Goal: Navigation & Orientation: Find specific page/section

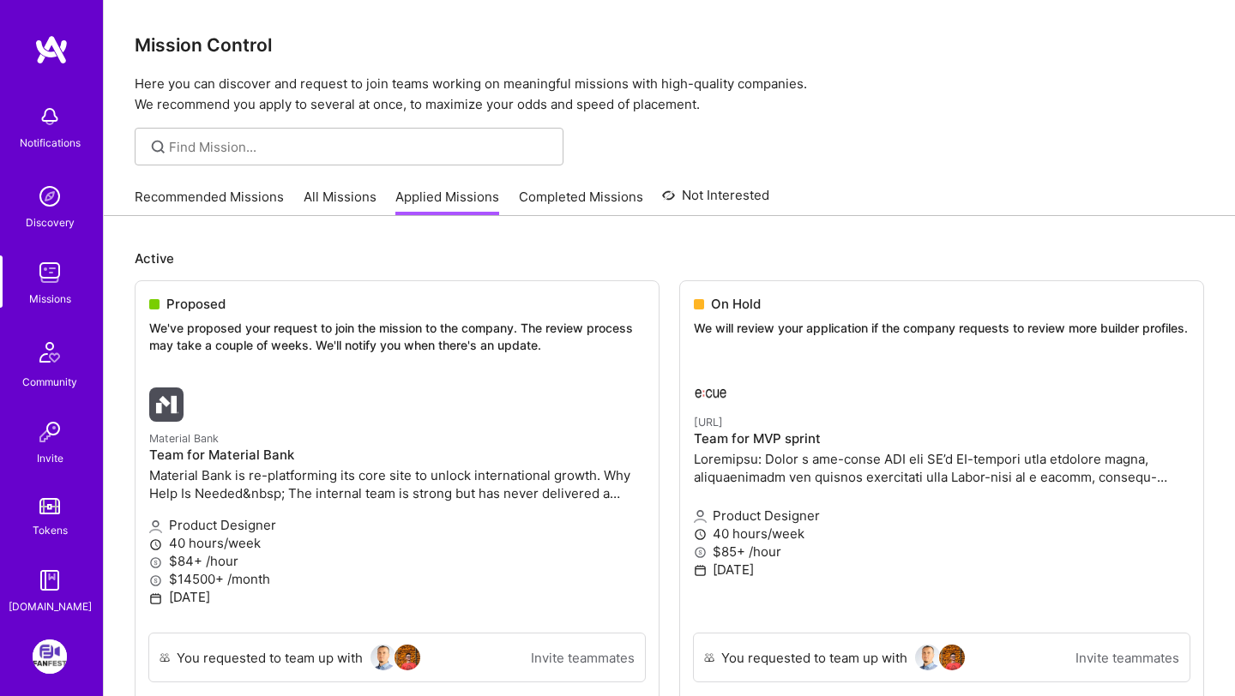
click at [196, 194] on link "Recommended Missions" at bounding box center [209, 202] width 149 height 28
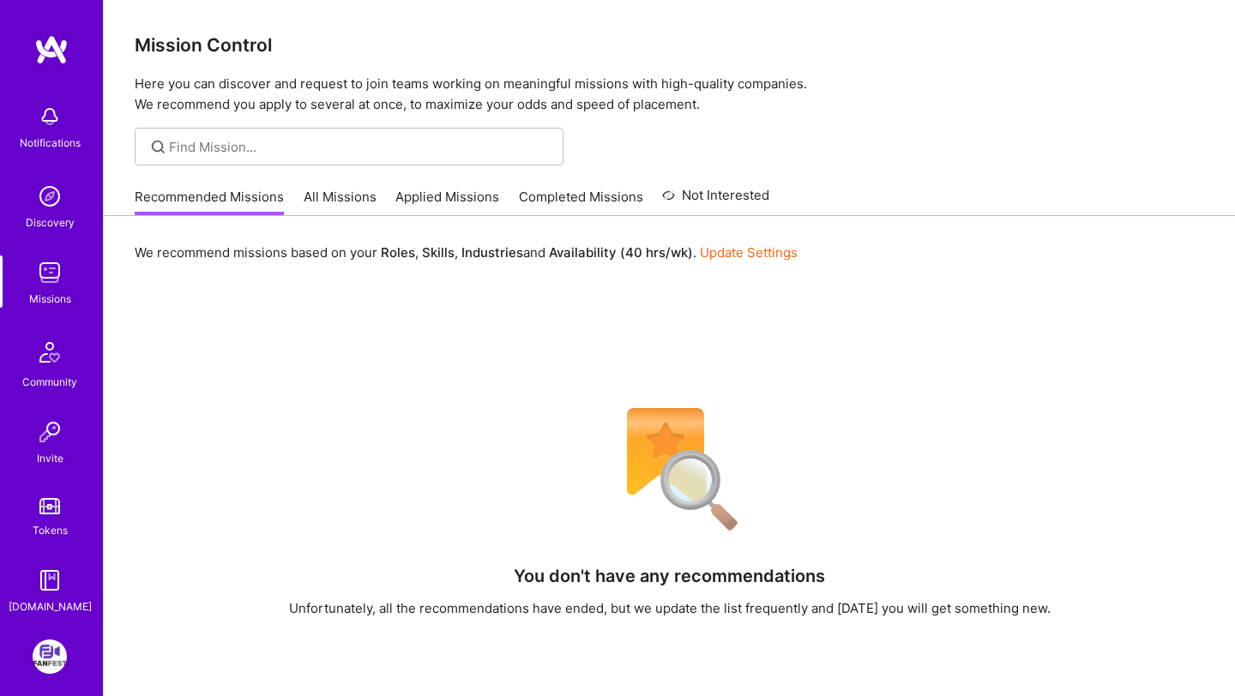
click at [55, 99] on img at bounding box center [50, 116] width 34 height 34
click at [59, 211] on img at bounding box center [50, 196] width 34 height 34
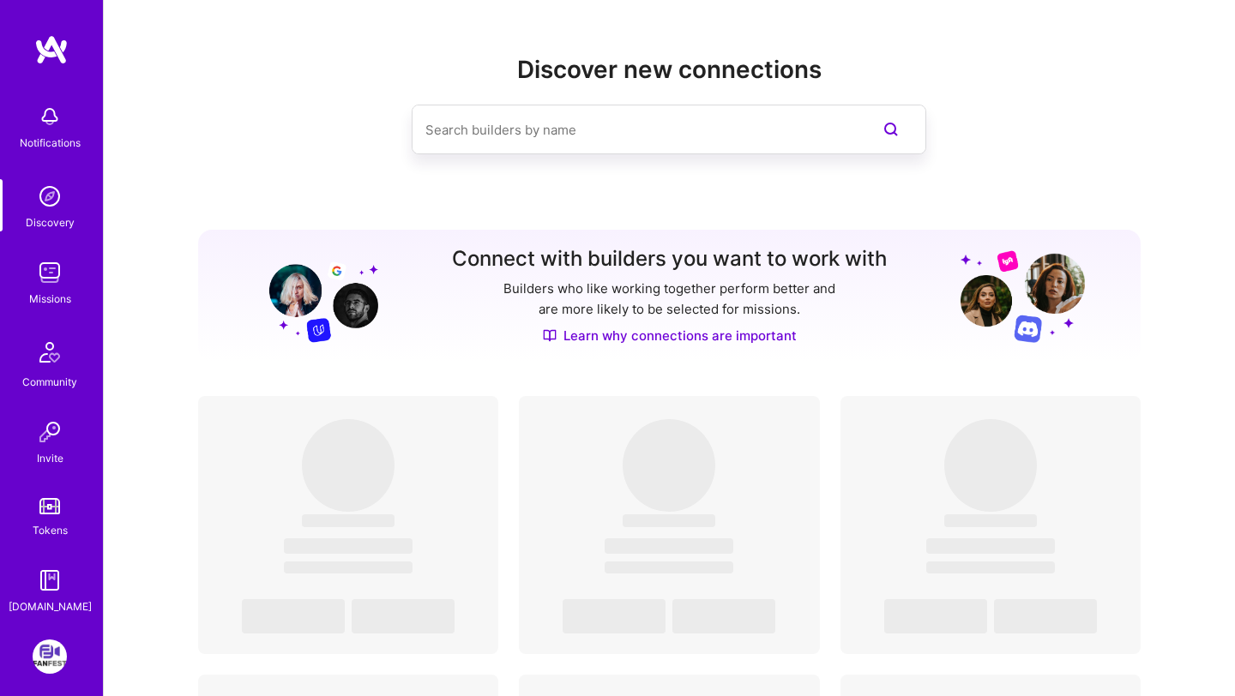
click at [56, 289] on img at bounding box center [50, 273] width 34 height 34
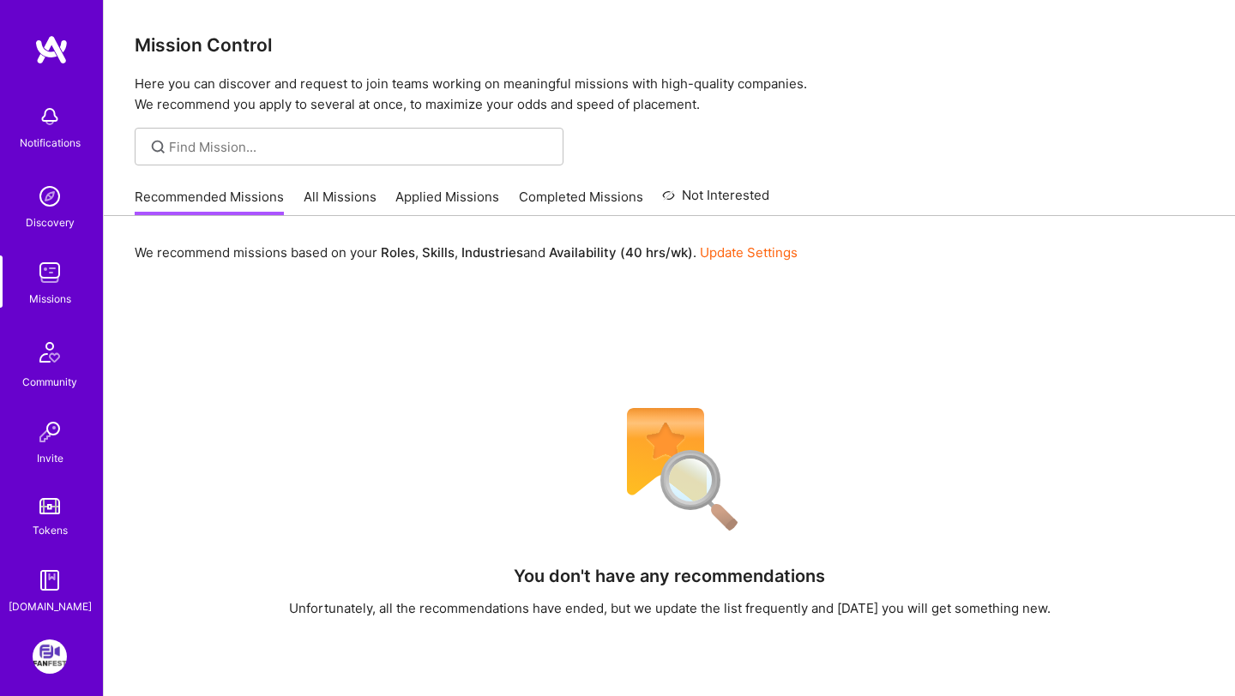
click at [357, 201] on link "All Missions" at bounding box center [340, 202] width 73 height 28
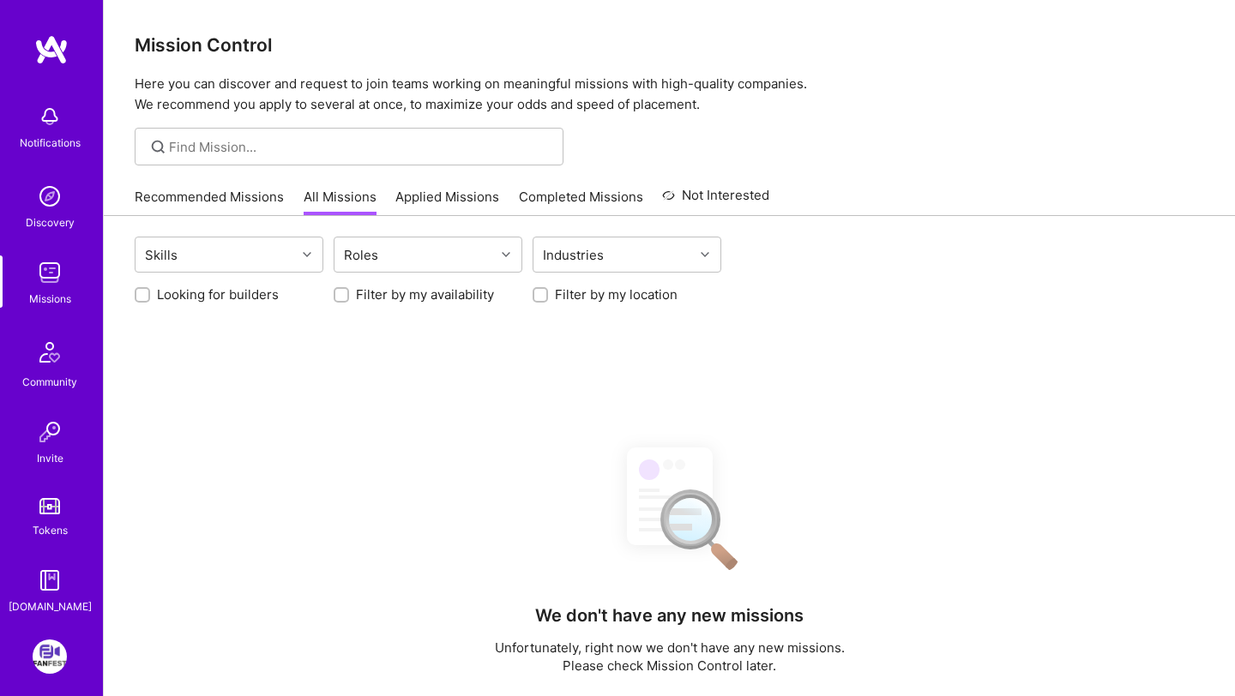
click at [540, 201] on link "Completed Missions" at bounding box center [581, 202] width 124 height 28
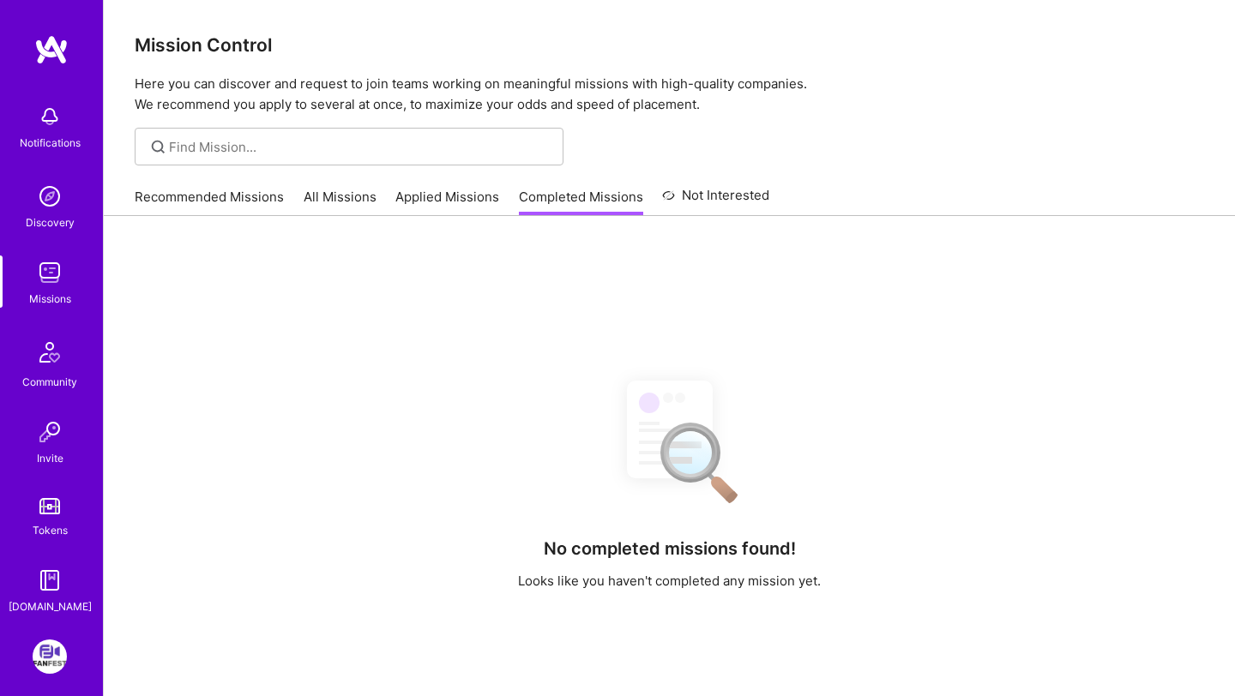
click at [439, 195] on link "Applied Missions" at bounding box center [447, 202] width 104 height 28
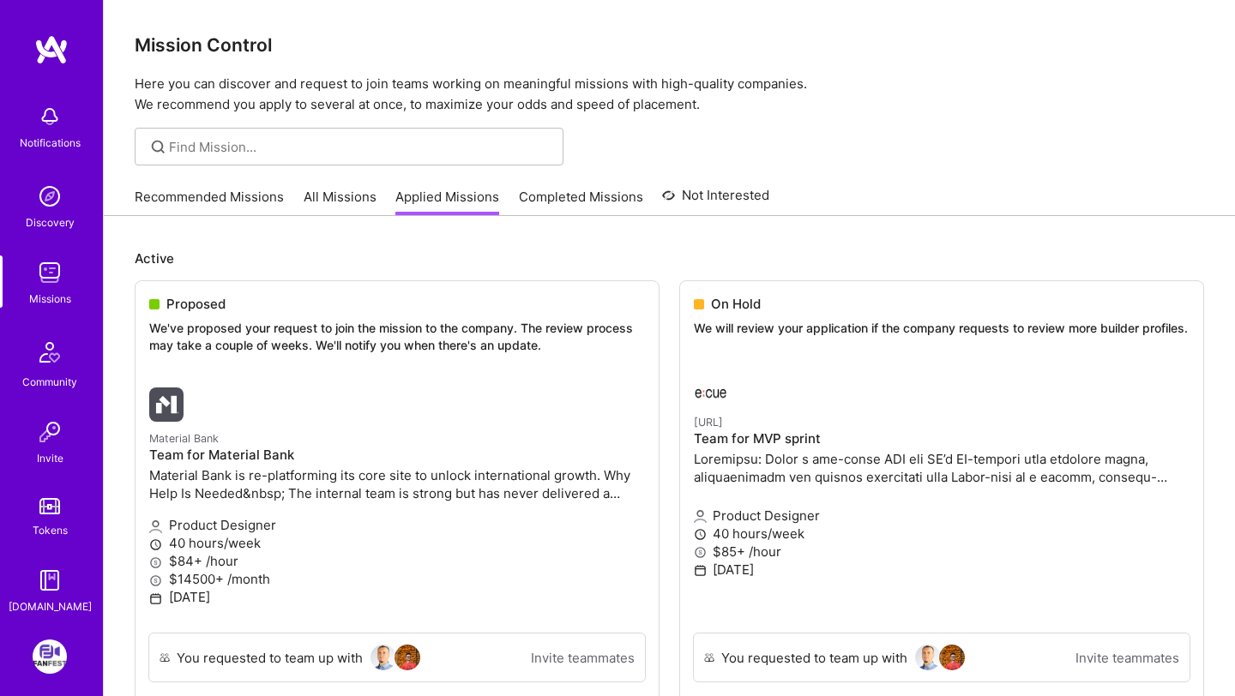
click at [182, 206] on link "Recommended Missions" at bounding box center [209, 202] width 149 height 28
